Goal: Task Accomplishment & Management: Manage account settings

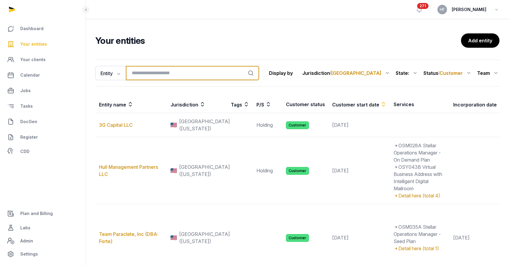
click at [196, 69] on input "search" at bounding box center [192, 73] width 133 height 14
type input "******"
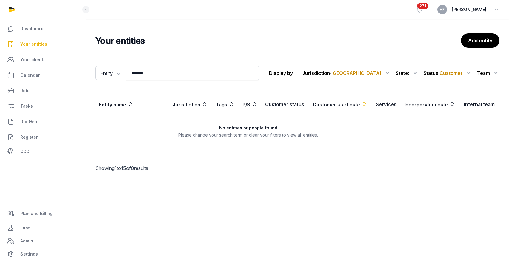
click at [462, 75] on span "Customer" at bounding box center [451, 73] width 23 height 6
click at [446, 88] on div "All statuses" at bounding box center [449, 88] width 48 height 11
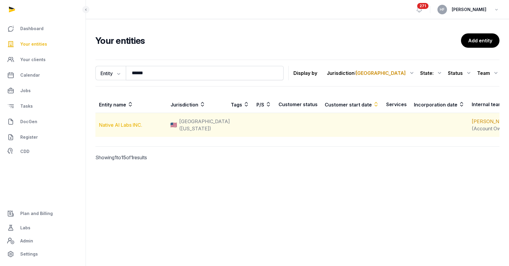
click at [129, 125] on link "Native AI Labs INC." at bounding box center [120, 125] width 43 height 6
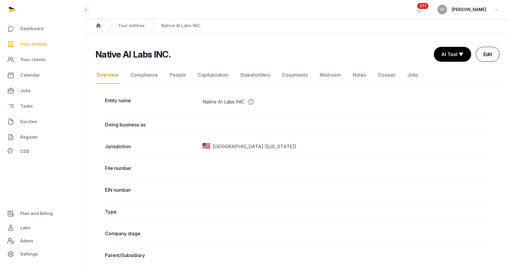
click at [491, 58] on link "Edit" at bounding box center [488, 54] width 24 height 15
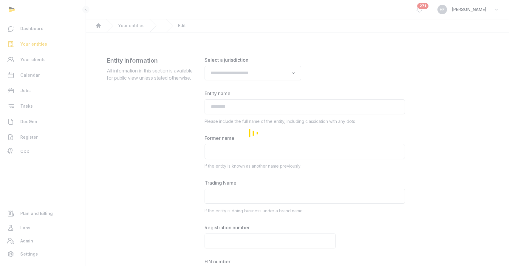
type input "**********"
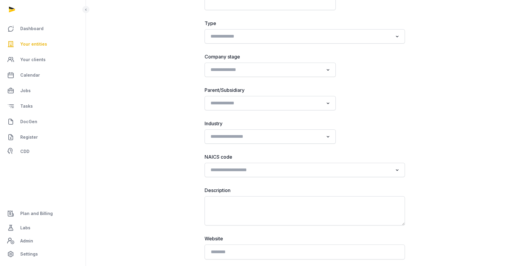
scroll to position [277, 0]
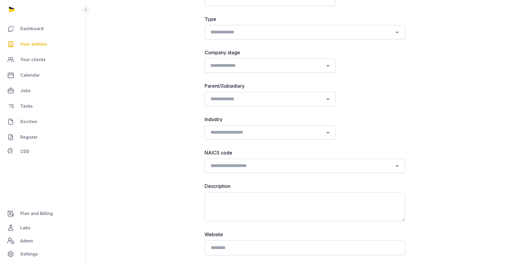
click at [278, 64] on input "Search for option" at bounding box center [265, 65] width 115 height 8
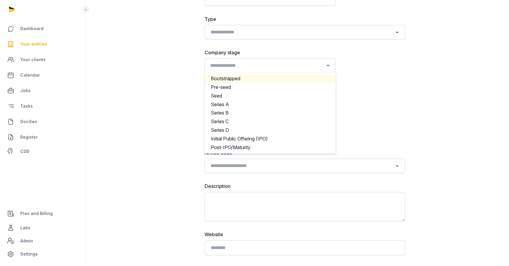
click at [258, 77] on li "Bootstrapped" at bounding box center [270, 78] width 131 height 9
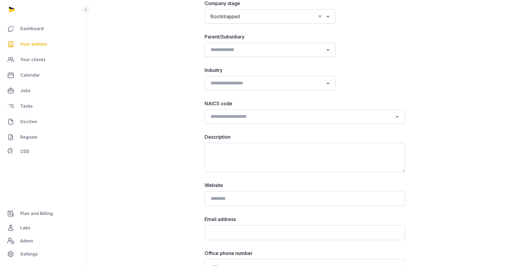
scroll to position [327, 0]
click at [258, 47] on input "Search for option" at bounding box center [265, 49] width 115 height 8
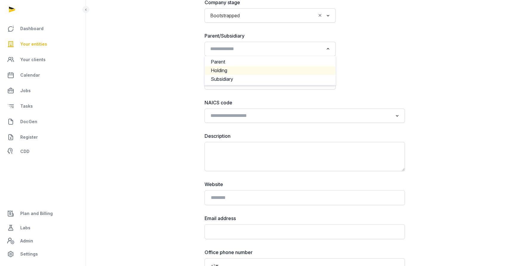
click at [243, 69] on li "Holding" at bounding box center [270, 70] width 131 height 9
click at [255, 49] on input "Search for option" at bounding box center [265, 49] width 115 height 8
click at [241, 57] on ul "Parent Holding Subsidiary" at bounding box center [270, 71] width 131 height 30
click at [236, 67] on li "Holding" at bounding box center [270, 70] width 131 height 9
click at [239, 48] on input "Search for option" at bounding box center [272, 49] width 87 height 8
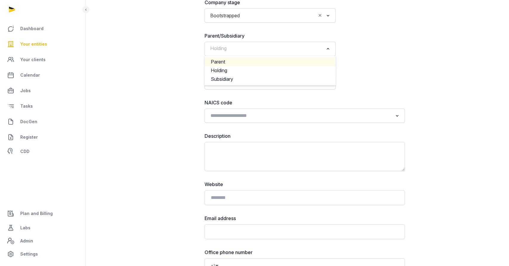
click at [233, 61] on li "Parent" at bounding box center [270, 62] width 131 height 9
click at [262, 47] on input "Search for option" at bounding box center [265, 49] width 115 height 8
click at [401, 63] on div "**********" at bounding box center [305, 204] width 201 height 948
click at [320, 47] on icon "Clear Selected" at bounding box center [320, 49] width 5 height 6
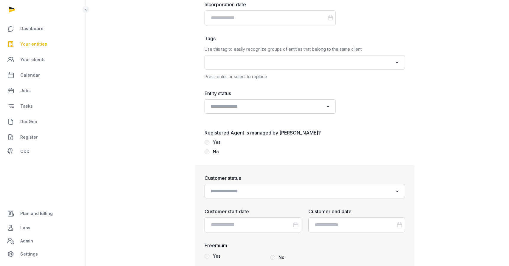
scroll to position [679, 0]
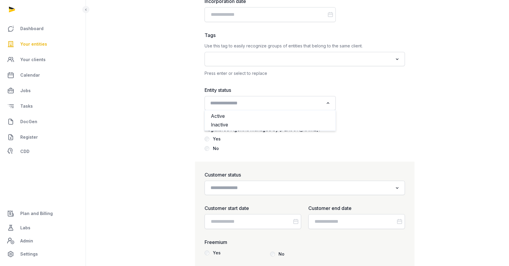
click at [274, 102] on input "Search for option" at bounding box center [265, 103] width 115 height 8
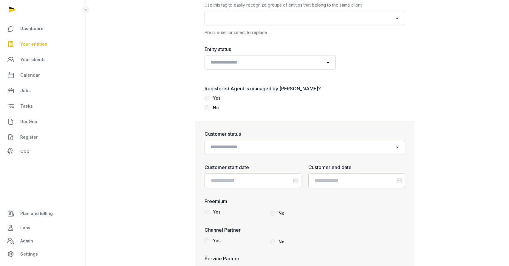
scroll to position [729, 0]
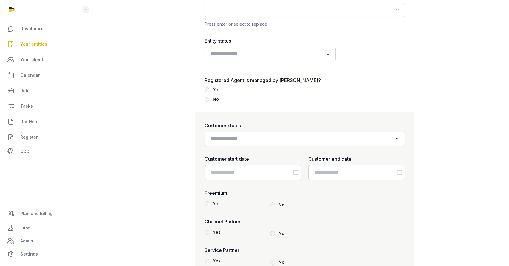
click at [254, 138] on input "Search for option" at bounding box center [300, 139] width 185 height 8
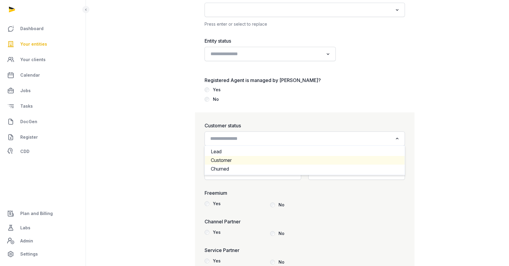
click at [232, 158] on li "Customer" at bounding box center [305, 160] width 200 height 9
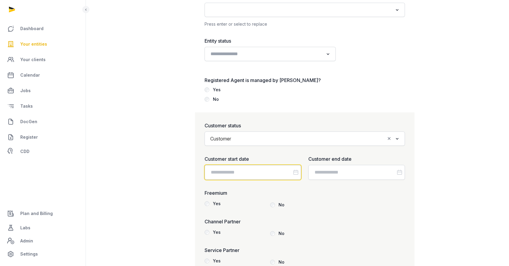
click at [258, 176] on input "Datepicker input" at bounding box center [253, 172] width 97 height 15
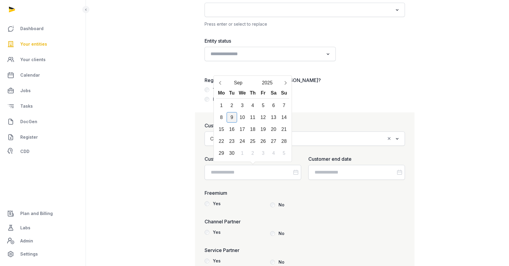
click at [232, 118] on div "9" at bounding box center [232, 117] width 10 height 10
type input "**********"
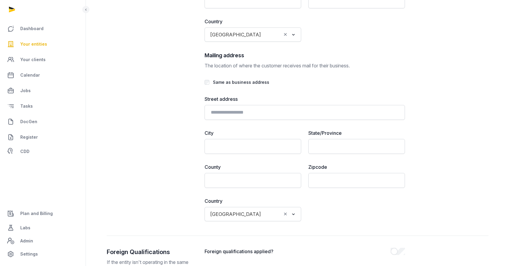
scroll to position [1392, 0]
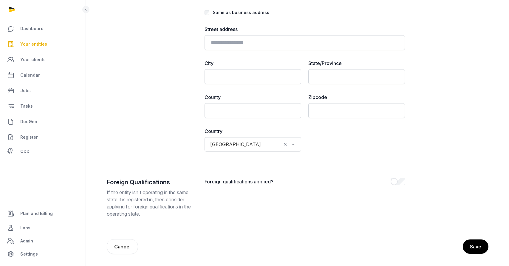
click at [482, 241] on button "Save" at bounding box center [476, 247] width 26 height 14
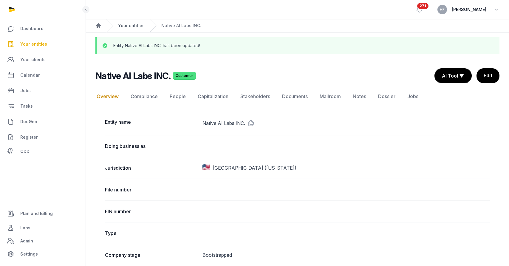
click at [130, 24] on link "Your entities" at bounding box center [131, 26] width 27 height 6
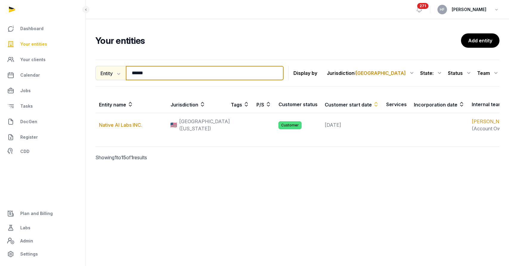
drag, startPoint x: 150, startPoint y: 73, endPoint x: 109, endPoint y: 73, distance: 41.5
click at [109, 73] on div "Entity Entity People Tags Services ****** Search" at bounding box center [189, 73] width 188 height 14
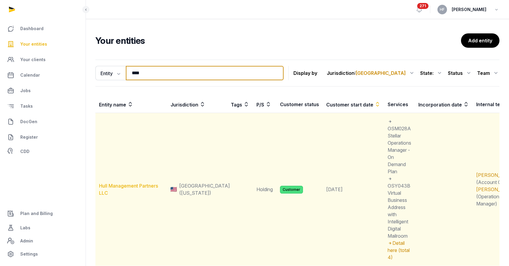
type input "****"
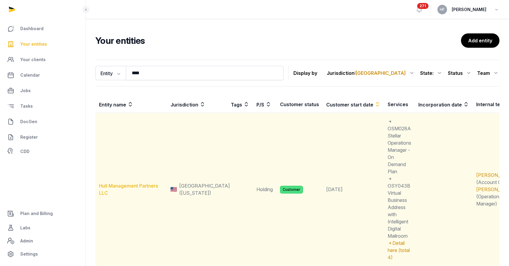
click at [135, 183] on link "Hull Management Partners LLC" at bounding box center [128, 189] width 59 height 13
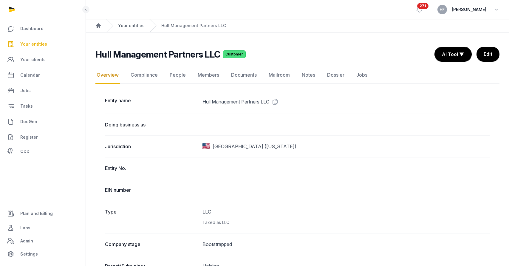
click at [127, 26] on link "Your entities" at bounding box center [131, 26] width 27 height 6
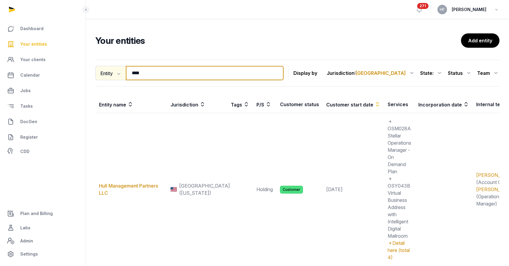
drag, startPoint x: 157, startPoint y: 73, endPoint x: 106, endPoint y: 73, distance: 51.3
click at [108, 73] on div "Entity Entity People Tags Services **** Search" at bounding box center [189, 73] width 188 height 14
type input "*"
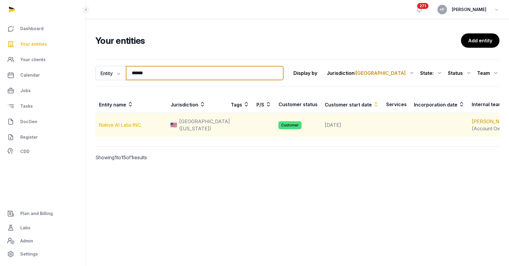
type input "******"
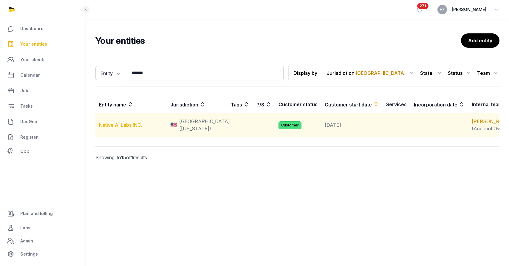
click at [135, 124] on link "Native AI Labs INC." at bounding box center [120, 125] width 43 height 6
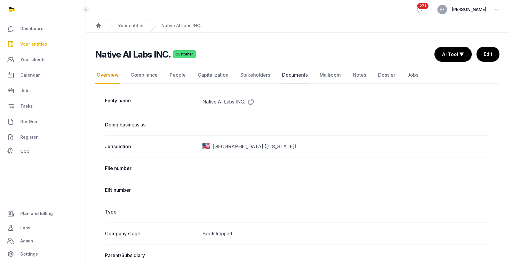
click at [293, 75] on link "Documents" at bounding box center [295, 75] width 28 height 17
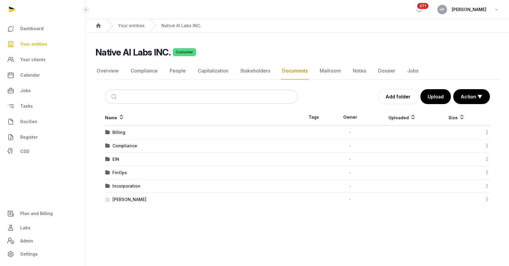
click at [111, 131] on div "Billing" at bounding box center [201, 133] width 192 height 6
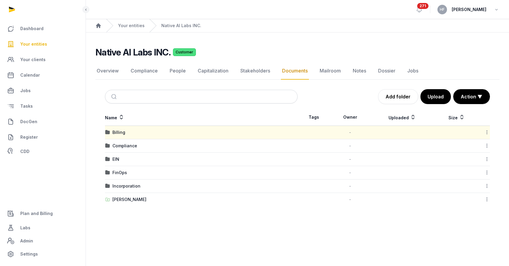
click at [122, 132] on div "Billing" at bounding box center [119, 133] width 13 height 6
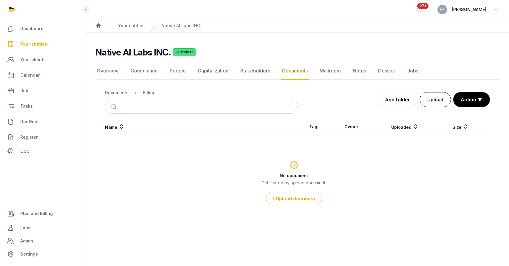
click at [446, 94] on button "Upload" at bounding box center [435, 99] width 31 height 15
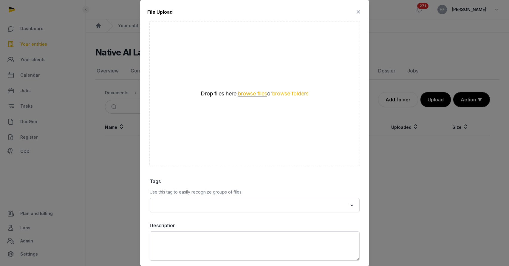
click at [244, 93] on button "browse files" at bounding box center [252, 94] width 29 height 6
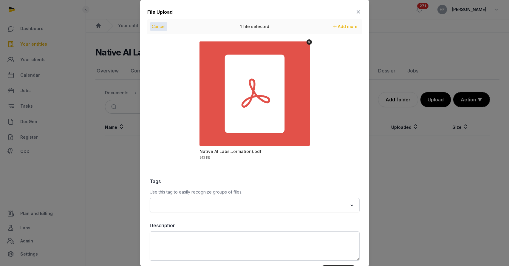
scroll to position [26, 0]
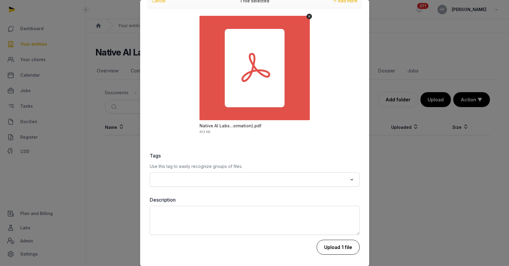
click at [343, 247] on button "Upload 1 file" at bounding box center [338, 247] width 43 height 15
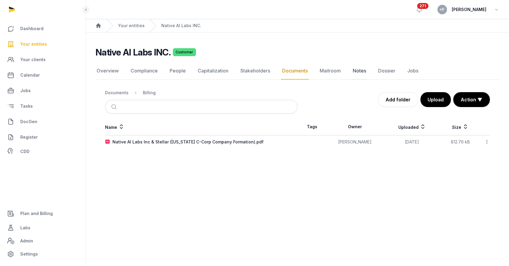
click at [360, 71] on link "Notes" at bounding box center [360, 70] width 16 height 17
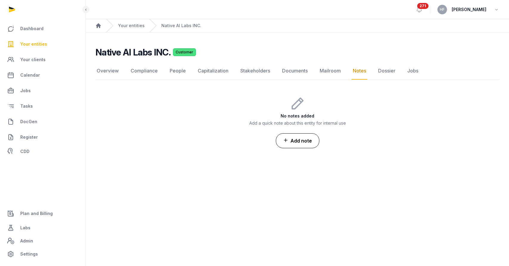
click at [298, 140] on button "Add note" at bounding box center [298, 140] width 44 height 15
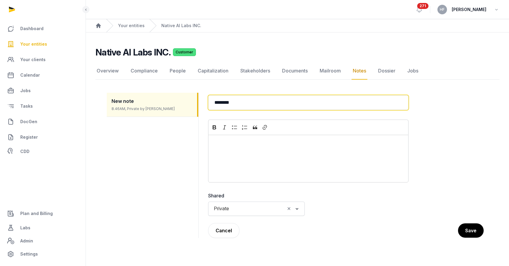
click at [275, 103] on input "********" at bounding box center [308, 102] width 201 height 15
drag, startPoint x: 275, startPoint y: 103, endPoint x: 181, endPoint y: 100, distance: 93.2
click at [183, 100] on div "New note 8.46AM, Private by [PERSON_NAME] Back ******** Rich Text Editor Bold I…" at bounding box center [298, 166] width 382 height 160
type input "**********"
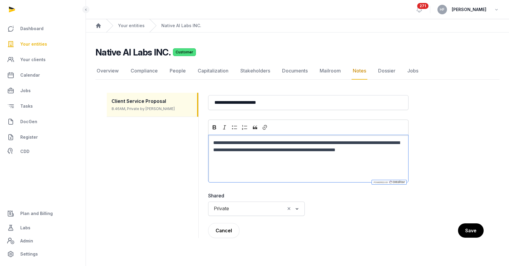
click at [254, 207] on input "Search for option" at bounding box center [258, 209] width 53 height 8
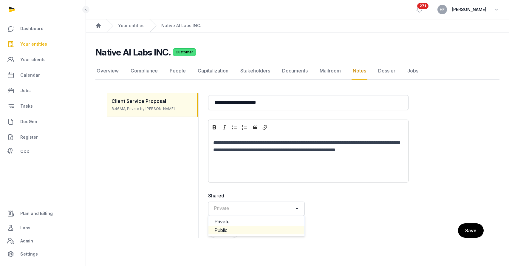
click at [233, 229] on li "Public" at bounding box center [257, 230] width 96 height 9
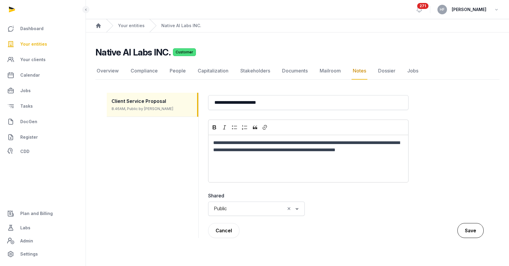
click at [470, 231] on button "Save" at bounding box center [471, 230] width 26 height 15
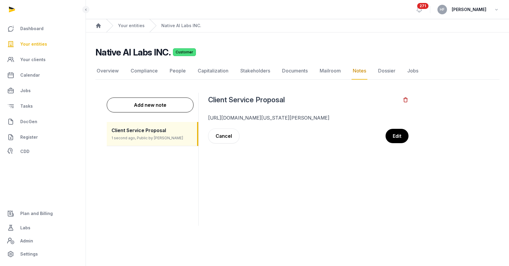
click at [313, 116] on p "[URL][DOMAIN_NAME][US_STATE][PERSON_NAME]" at bounding box center [308, 117] width 201 height 7
click at [394, 144] on button "Edit" at bounding box center [397, 136] width 24 height 15
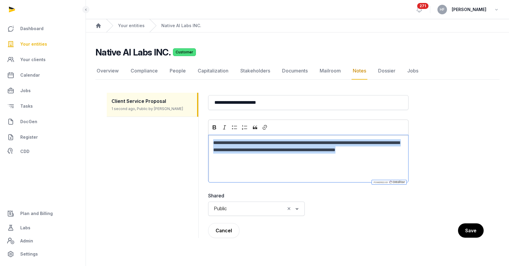
drag, startPoint x: 362, startPoint y: 157, endPoint x: 201, endPoint y: 127, distance: 163.0
click at [201, 127] on div "**********" at bounding box center [298, 166] width 382 height 160
click at [267, 126] on icon "Editor toolbar" at bounding box center [265, 127] width 6 height 6
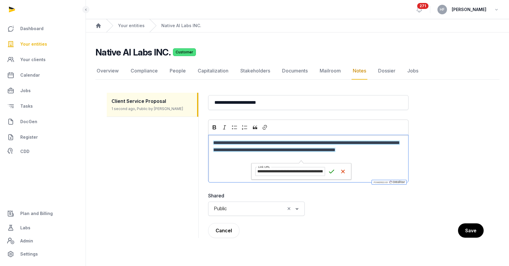
scroll to position [0, 249]
type input "**********"
click at [331, 172] on icon "submit" at bounding box center [332, 172] width 6 height 6
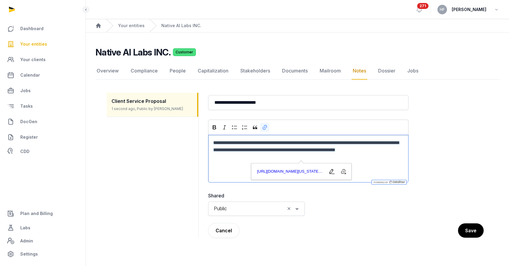
click at [356, 221] on dd "**********" at bounding box center [346, 165] width 285 height 145
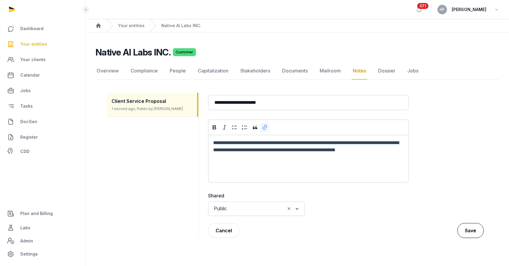
click at [474, 232] on button "Save" at bounding box center [471, 230] width 26 height 15
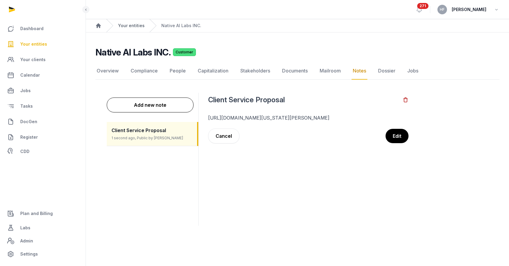
click at [138, 25] on link "Your entities" at bounding box center [131, 26] width 27 height 6
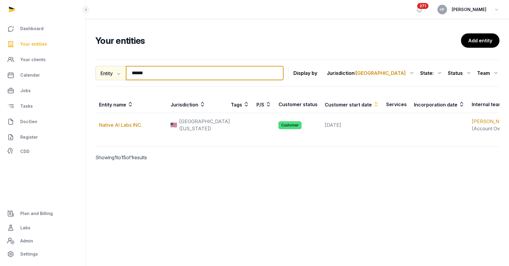
drag, startPoint x: 155, startPoint y: 71, endPoint x: 97, endPoint y: 69, distance: 57.9
click at [100, 69] on div "Entity Entity People Tags Services ****** Search" at bounding box center [189, 73] width 188 height 14
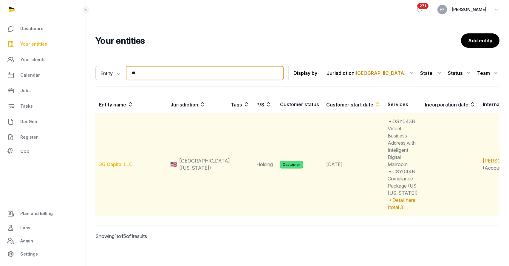
type input "**"
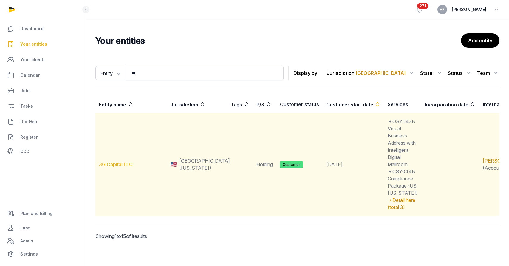
click at [119, 163] on link "3G Capital LLC" at bounding box center [116, 164] width 34 height 6
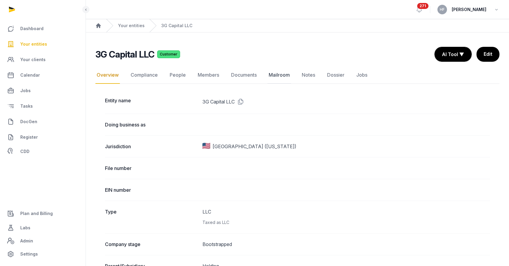
click at [280, 75] on link "Mailroom" at bounding box center [280, 75] width 24 height 17
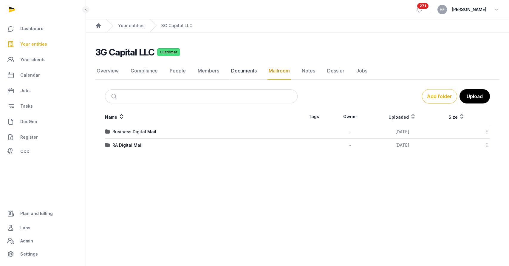
click at [253, 73] on link "Documents" at bounding box center [244, 70] width 28 height 17
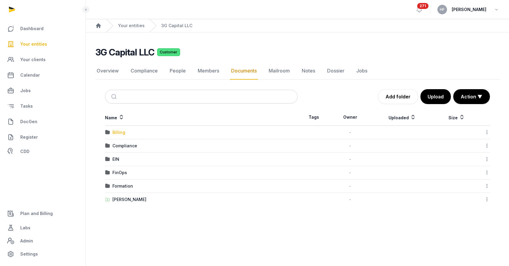
click at [120, 132] on div "Billing" at bounding box center [119, 133] width 13 height 6
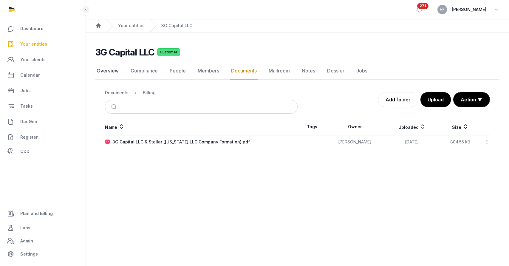
click at [112, 71] on link "Overview" at bounding box center [107, 70] width 24 height 17
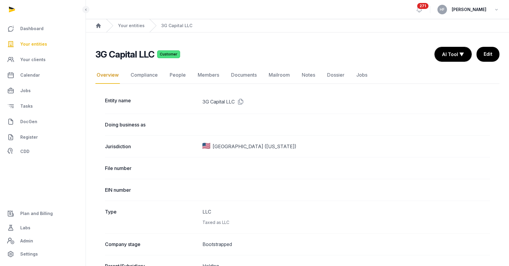
click at [136, 21] on div "Your entities" at bounding box center [125, 25] width 38 height 13
click at [135, 26] on link "Your entities" at bounding box center [131, 26] width 27 height 6
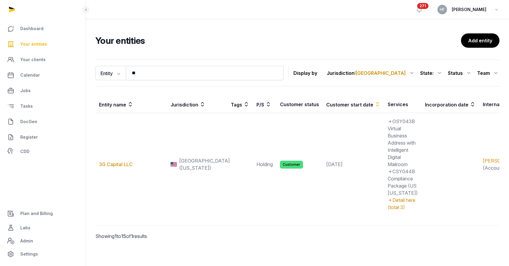
click at [456, 73] on div "Status" at bounding box center [460, 73] width 24 height 10
click at [461, 110] on div "Customer" at bounding box center [449, 109] width 48 height 11
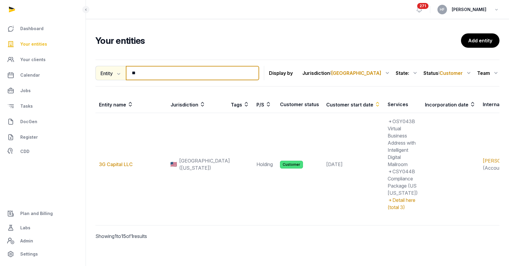
drag, startPoint x: 167, startPoint y: 74, endPoint x: 121, endPoint y: 72, distance: 46.6
click at [122, 72] on div "Entity Entity People Tags Services ** Search" at bounding box center [177, 73] width 164 height 14
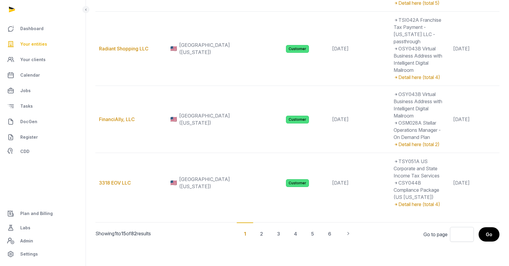
scroll to position [1265, 0]
click at [296, 234] on div "4" at bounding box center [295, 234] width 17 height 22
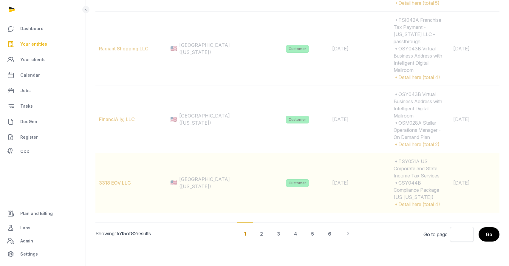
scroll to position [1294, 0]
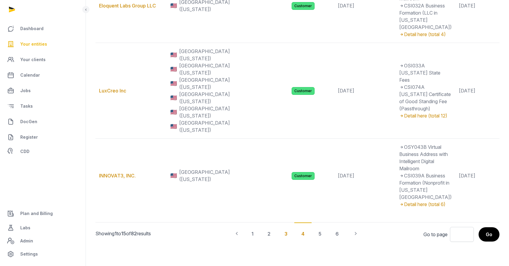
click at [287, 245] on div "3" at bounding box center [286, 234] width 17 height 22
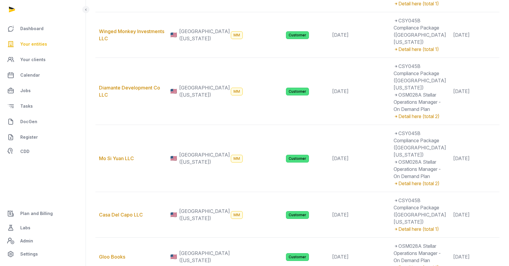
scroll to position [0, 0]
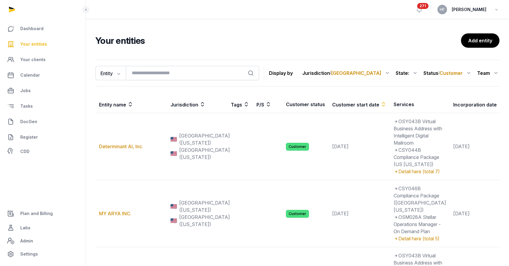
click at [469, 73] on icon at bounding box center [469, 73] width 7 height 10
click at [454, 86] on div "All statuses" at bounding box center [449, 88] width 48 height 11
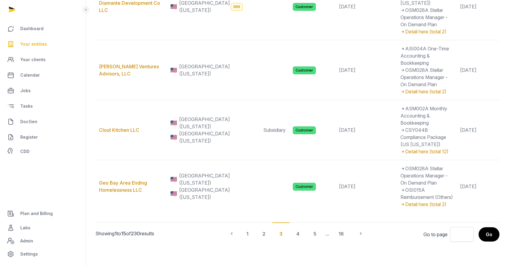
scroll to position [1122, 0]
click at [243, 233] on div "1" at bounding box center [247, 234] width 16 height 22
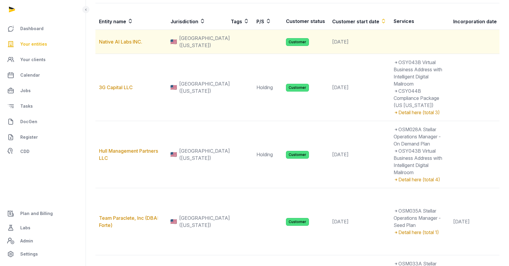
scroll to position [85, 0]
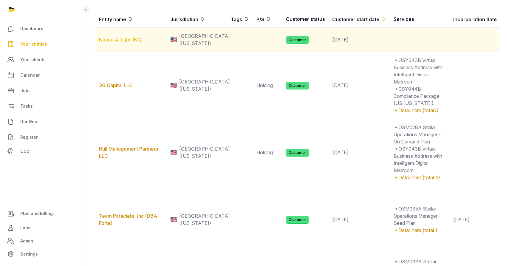
click at [134, 43] on link "Native AI Labs INC." at bounding box center [120, 40] width 43 height 6
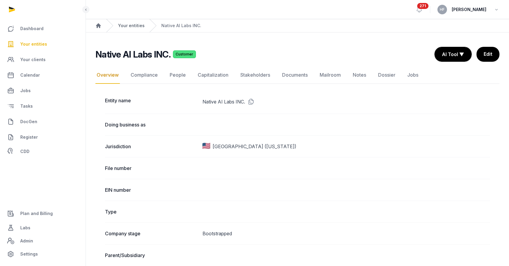
click at [133, 26] on link "Your entities" at bounding box center [131, 26] width 27 height 6
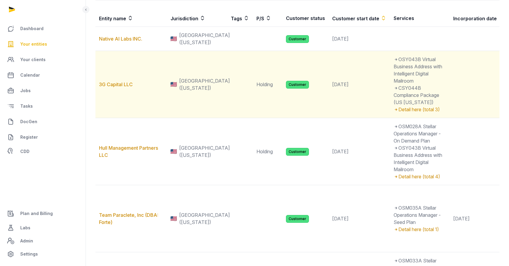
scroll to position [88, 0]
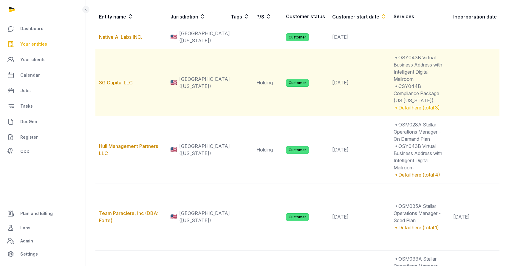
click at [397, 111] on div "Detail here (total 3)" at bounding box center [420, 107] width 53 height 7
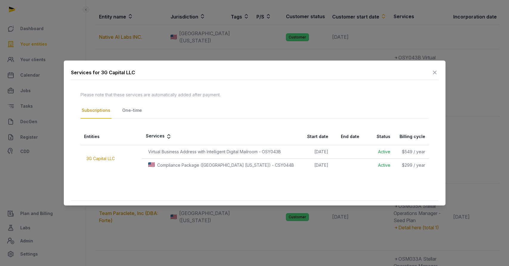
click at [434, 70] on icon at bounding box center [434, 73] width 7 height 10
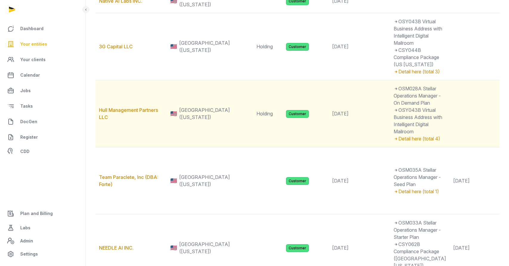
scroll to position [127, 0]
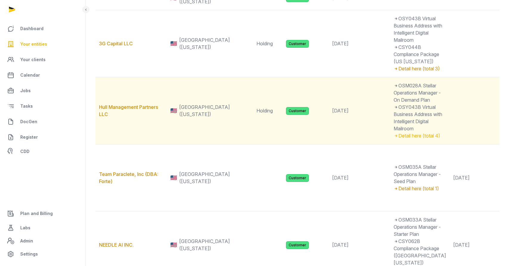
click at [395, 139] on div "Detail here (total 4)" at bounding box center [420, 135] width 53 height 7
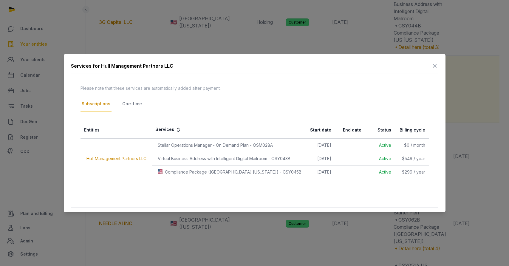
scroll to position [150, 0]
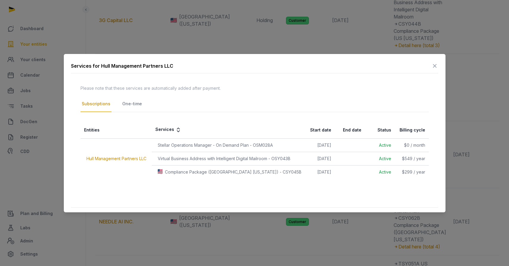
click at [133, 104] on div "One-time" at bounding box center [132, 104] width 22 height 16
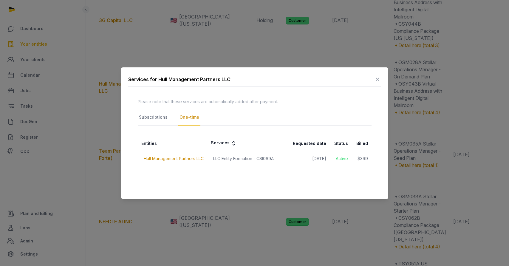
click at [377, 79] on icon at bounding box center [377, 80] width 7 height 10
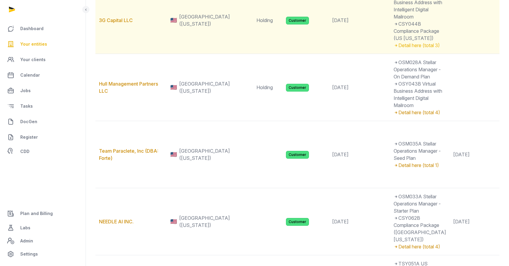
click at [400, 49] on div "Detail here (total 3)" at bounding box center [420, 45] width 53 height 7
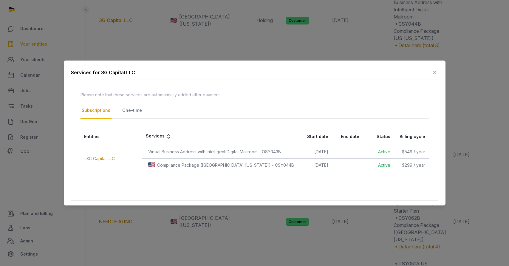
click at [137, 114] on div "One-time" at bounding box center [132, 111] width 22 height 16
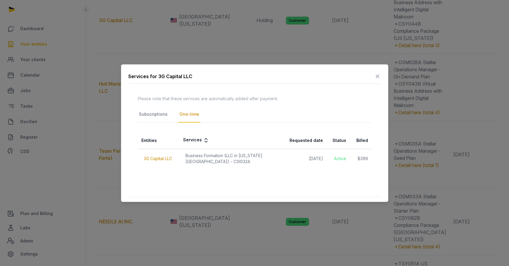
click at [378, 74] on icon at bounding box center [377, 77] width 7 height 10
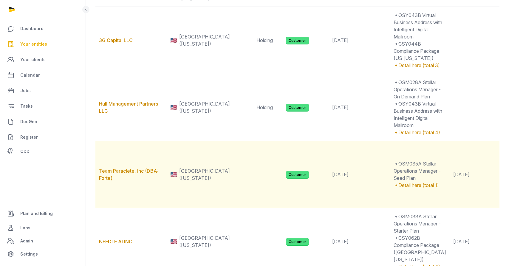
scroll to position [39, 0]
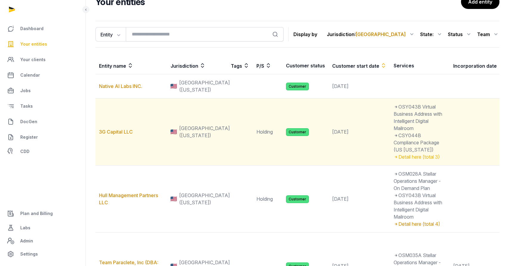
click at [394, 161] on div "Detail here (total 3)" at bounding box center [420, 156] width 53 height 7
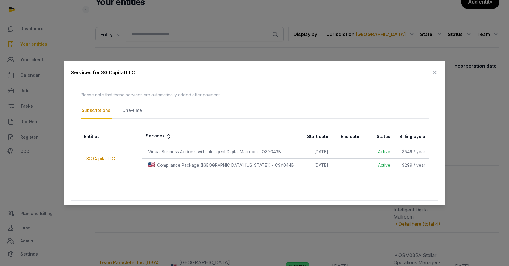
click at [140, 112] on div "One-time" at bounding box center [132, 111] width 22 height 16
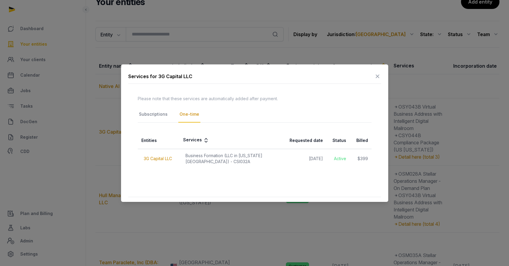
click at [378, 76] on icon at bounding box center [377, 77] width 7 height 10
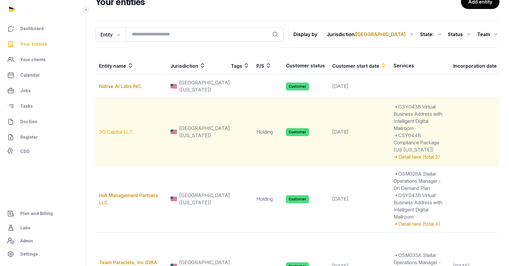
click at [125, 135] on link "3G Capital LLC" at bounding box center [116, 132] width 34 height 6
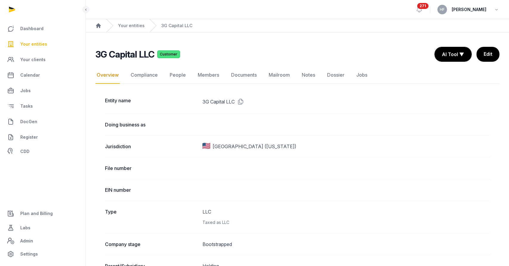
click at [40, 215] on span "Plan and Billing" at bounding box center [36, 213] width 33 height 7
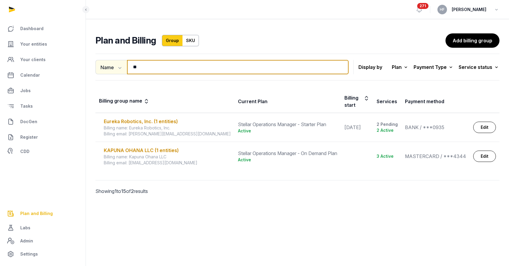
drag, startPoint x: 147, startPoint y: 72, endPoint x: 103, endPoint y: 66, distance: 44.2
click at [106, 66] on div "Name Name Email ** Search" at bounding box center [221, 67] width 253 height 14
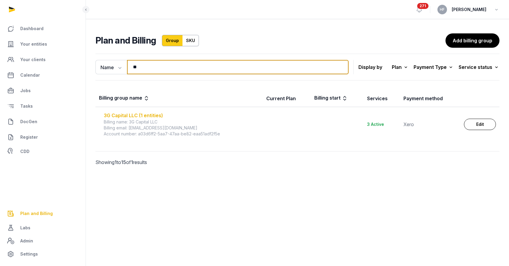
type input "**"
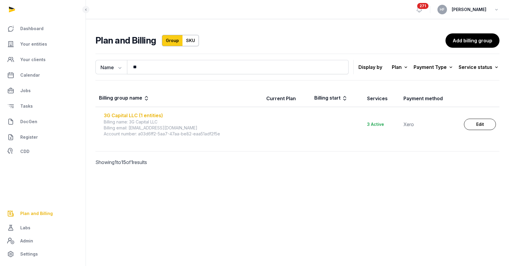
click at [137, 114] on div "3G Capital LLC (1 entities)" at bounding box center [181, 115] width 155 height 7
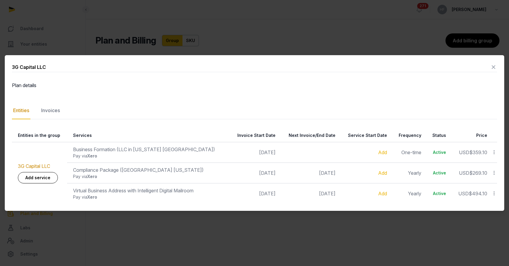
click at [497, 66] on icon at bounding box center [493, 67] width 7 height 10
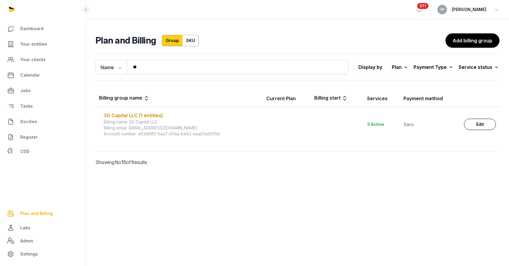
click at [476, 125] on link "Edit" at bounding box center [480, 124] width 32 height 11
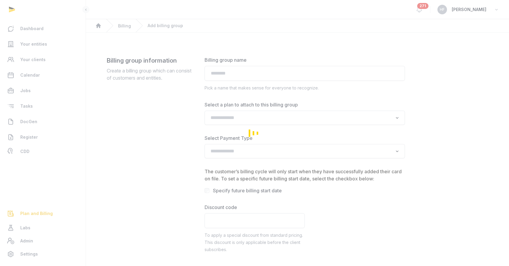
type input "**********"
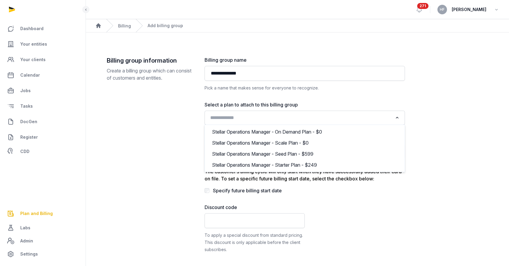
click at [283, 118] on input "Search for option" at bounding box center [300, 118] width 185 height 8
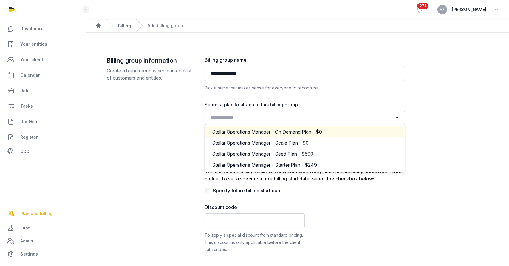
click at [283, 130] on div "Stellar Operations Manager - On Demand Plan - $0" at bounding box center [305, 131] width 188 height 9
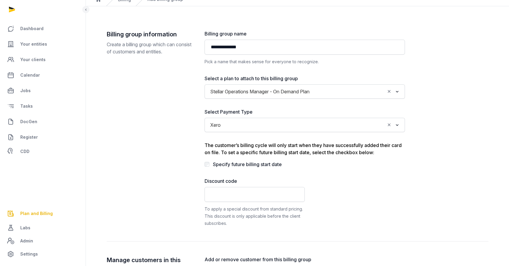
scroll to position [28, 0]
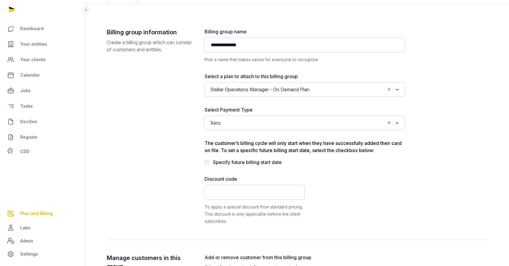
click at [278, 124] on input "Search for option" at bounding box center [305, 123] width 162 height 8
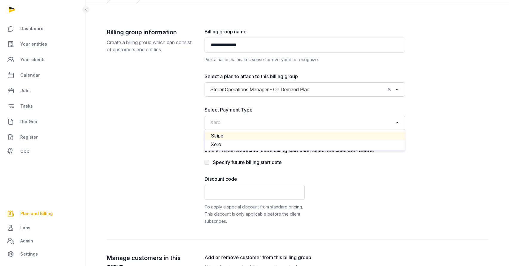
click at [252, 135] on li "Stripe" at bounding box center [305, 136] width 200 height 9
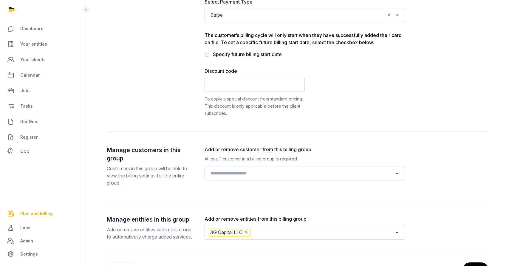
scroll to position [138, 0]
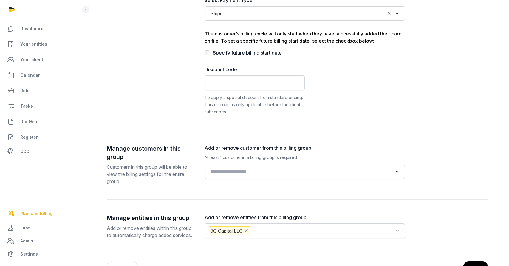
click at [257, 168] on input "Search for option" at bounding box center [300, 172] width 185 height 8
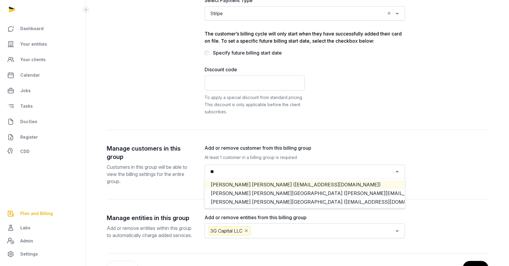
type input "*"
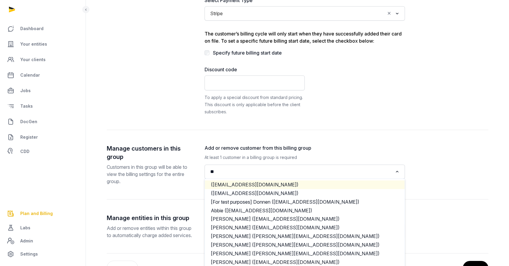
type input "*"
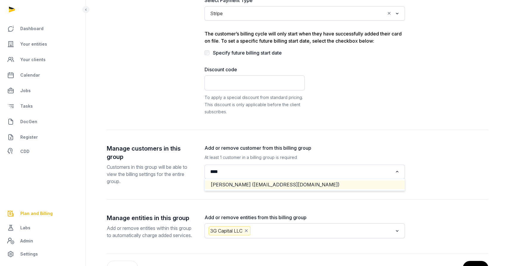
click at [271, 184] on li "[PERSON_NAME] ([EMAIL_ADDRESS][DOMAIN_NAME])" at bounding box center [305, 185] width 200 height 9
type input "****"
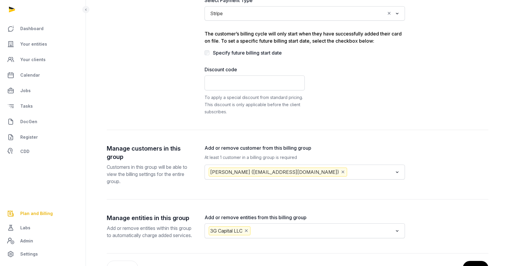
scroll to position [167, 0]
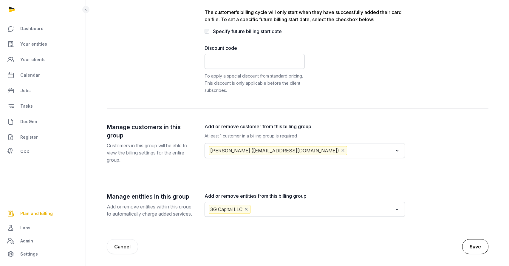
click at [476, 244] on button "Save" at bounding box center [476, 246] width 26 height 15
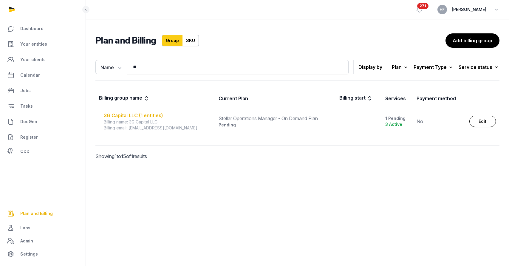
click at [123, 115] on div "3G Capital LLC (1 entities)" at bounding box center [158, 115] width 108 height 7
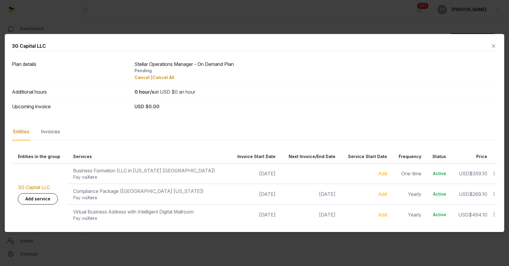
click at [496, 45] on icon at bounding box center [493, 46] width 7 height 10
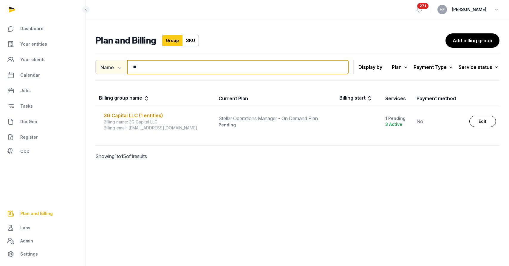
drag, startPoint x: 153, startPoint y: 67, endPoint x: 104, endPoint y: 67, distance: 48.6
click at [107, 67] on div "Name Name Email ** Search" at bounding box center [221, 67] width 253 height 14
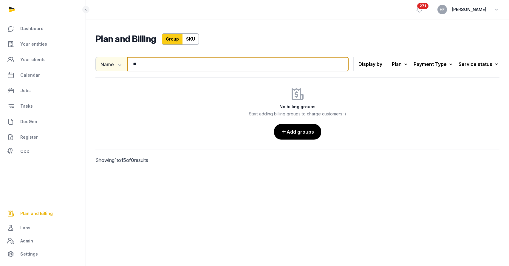
type input "*"
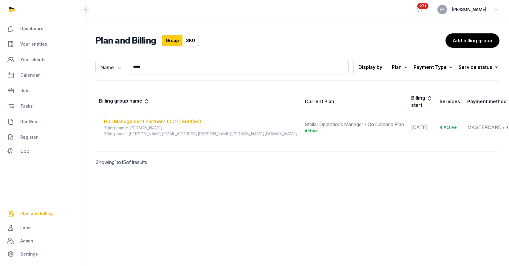
click at [175, 118] on div "Hull Management Partners LLC (1 entities)" at bounding box center [201, 121] width 194 height 7
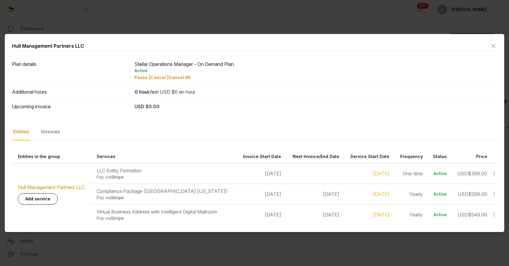
click at [496, 45] on icon at bounding box center [493, 46] width 7 height 10
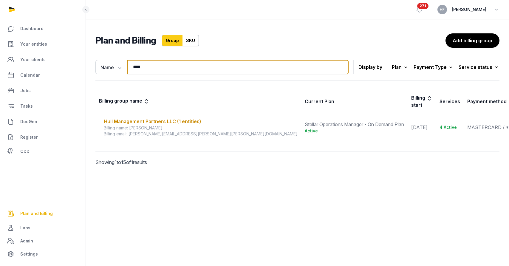
drag, startPoint x: 148, startPoint y: 67, endPoint x: 93, endPoint y: 67, distance: 55.2
click at [97, 67] on div "Name Name Email **** Search" at bounding box center [221, 67] width 253 height 14
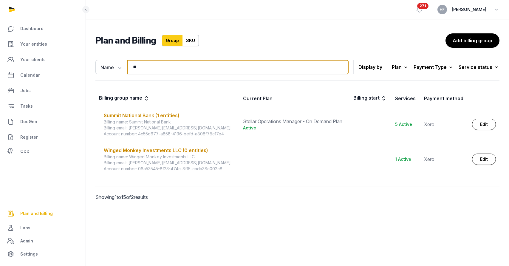
type input "*"
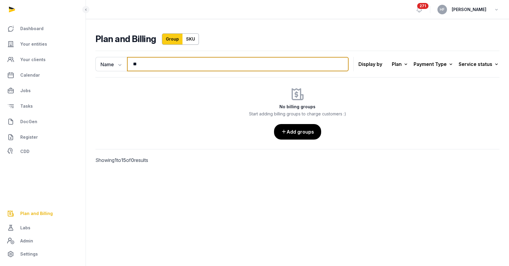
type input "*"
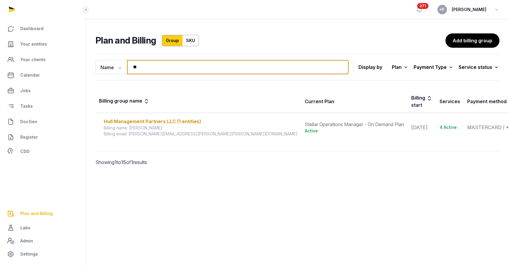
type input "*"
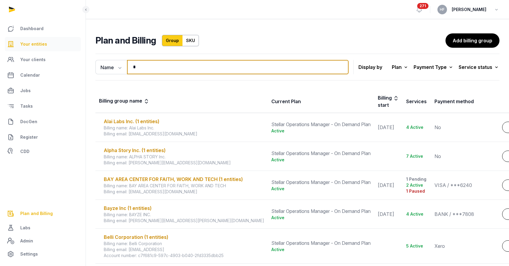
type input "*"
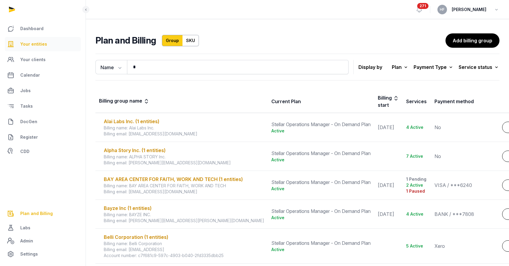
click at [45, 44] on span "Your entities" at bounding box center [33, 44] width 27 height 7
